Goal: Communication & Community: Answer question/provide support

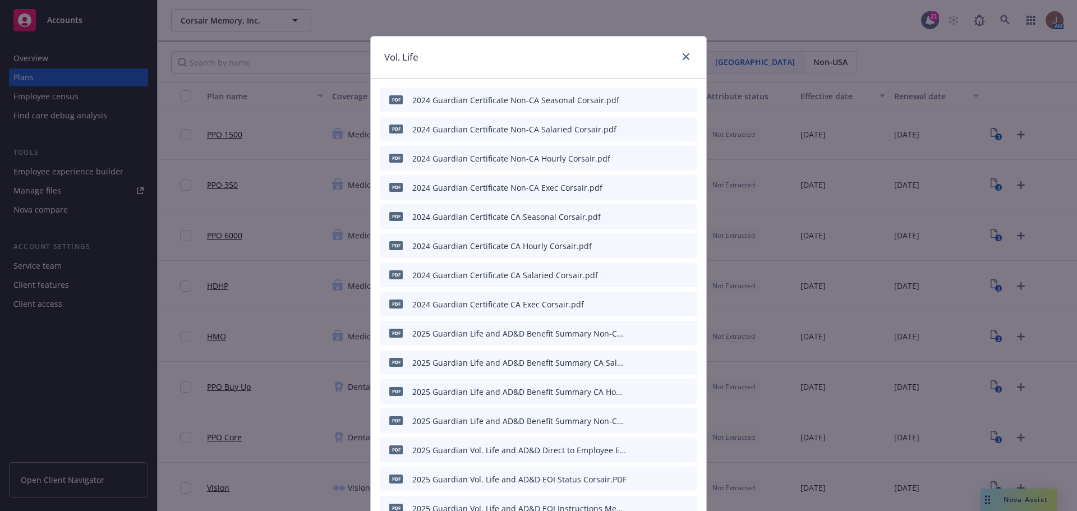
scroll to position [393, 0]
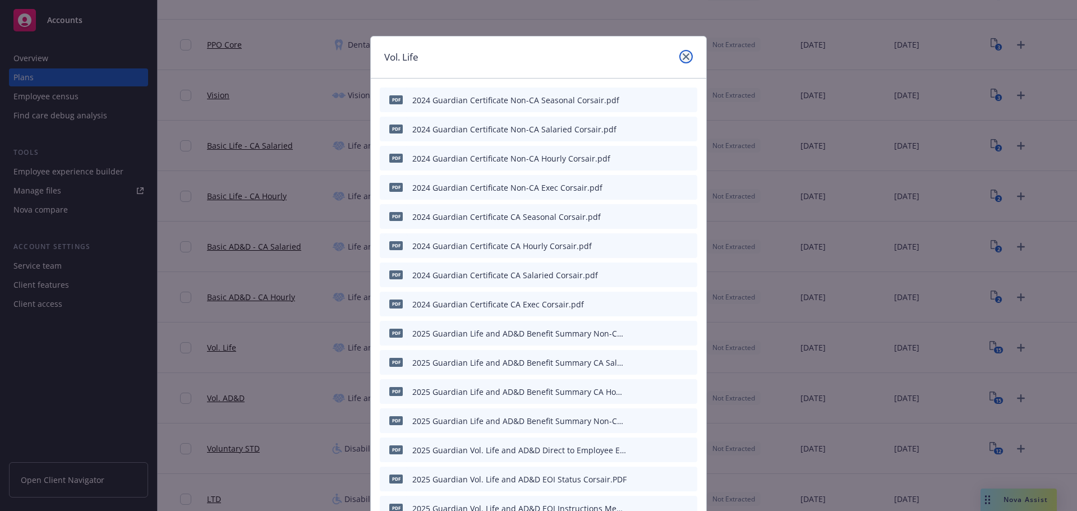
click at [682, 54] on icon "close" at bounding box center [685, 56] width 7 height 7
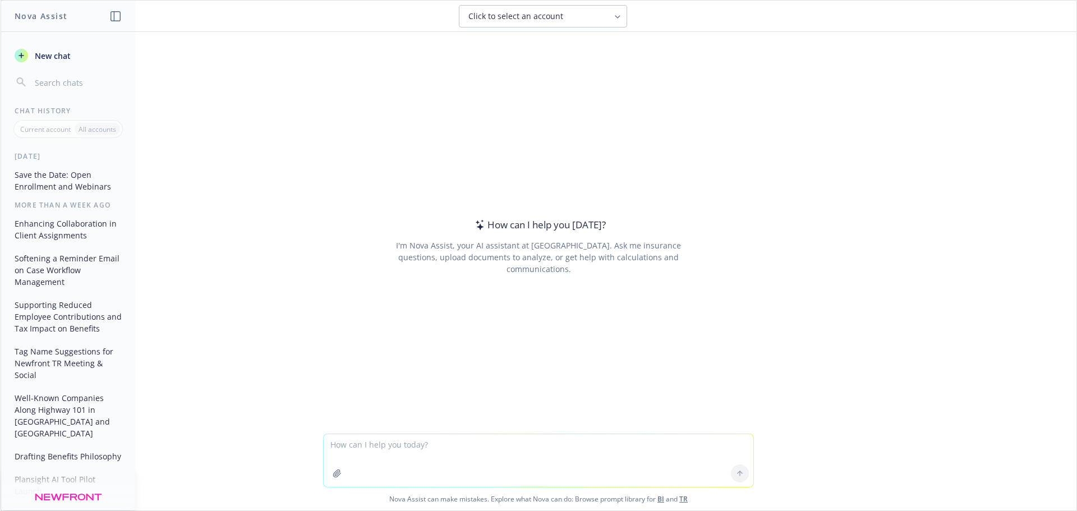
click at [399, 451] on textarea at bounding box center [539, 460] width 430 height 53
type textarea "help review and enhance the following ltd explantion: How Long Term Disability …"
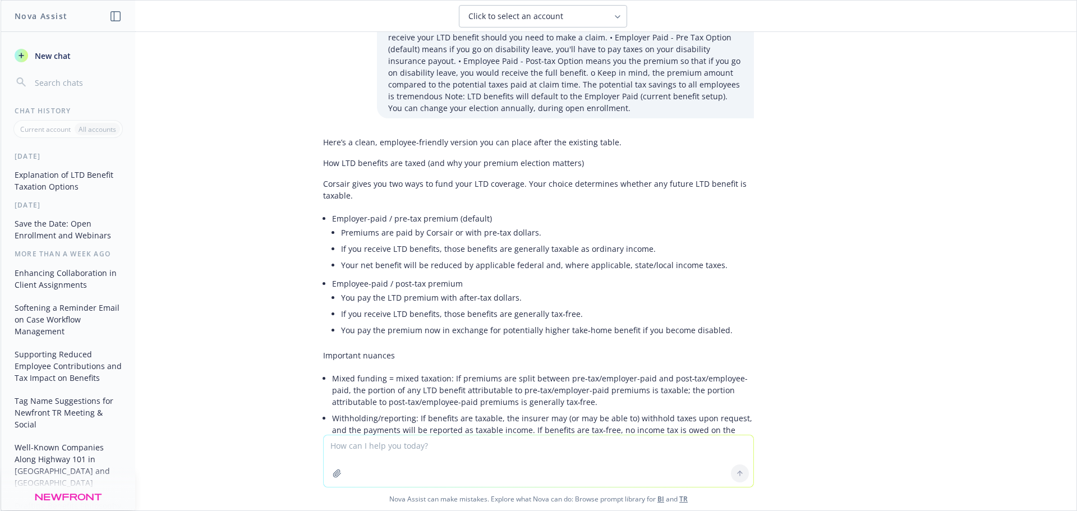
scroll to position [31, 0]
